Goal: Use online tool/utility

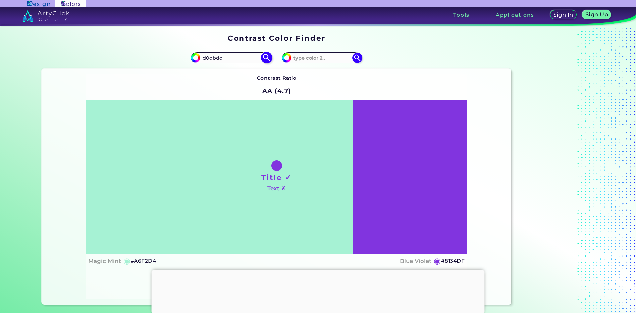
type input "d0dbdd"
click at [264, 58] on img at bounding box center [267, 58] width 12 height 12
type input "#d0dbdd"
type input "#D0DBDD"
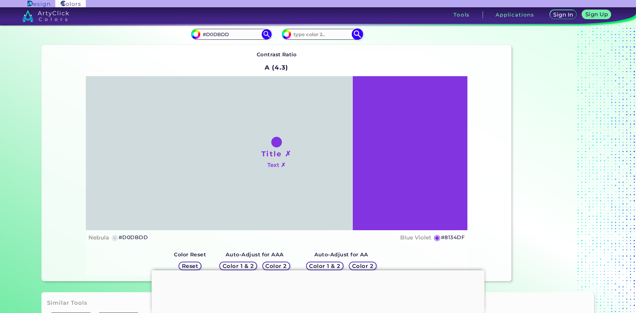
scroll to position [33, 0]
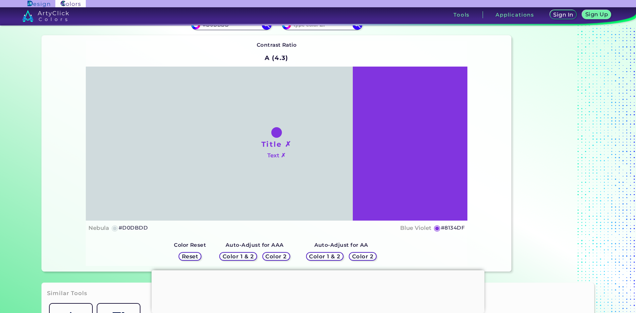
click at [244, 254] on h5 "Color 1 & 2" at bounding box center [238, 256] width 28 height 5
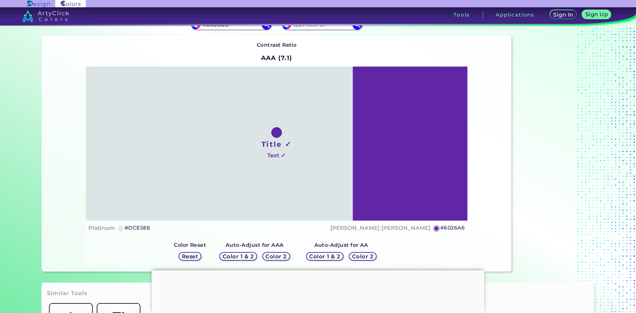
click at [276, 256] on h5 "Color 2" at bounding box center [276, 256] width 20 height 5
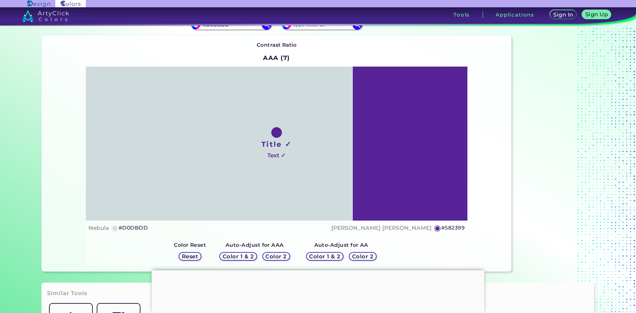
click at [246, 256] on h5 "Color 1 & 2" at bounding box center [238, 256] width 28 height 5
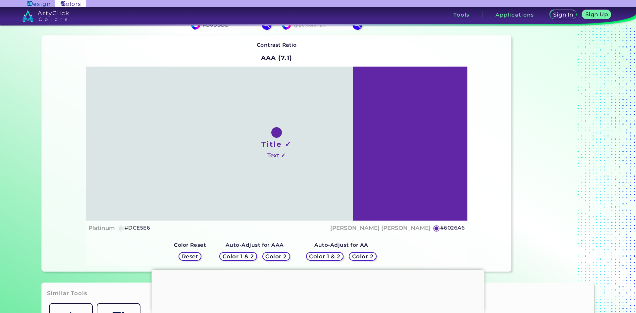
click at [264, 256] on div "Color 2" at bounding box center [276, 256] width 25 height 8
click at [244, 256] on h5 "Color 1 & 2" at bounding box center [238, 256] width 28 height 5
click at [192, 255] on h5 "Reset" at bounding box center [190, 256] width 15 height 5
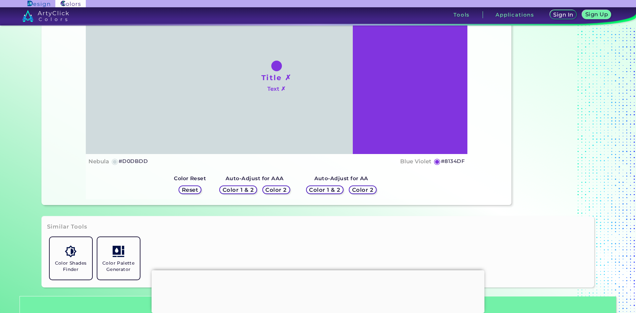
scroll to position [0, 0]
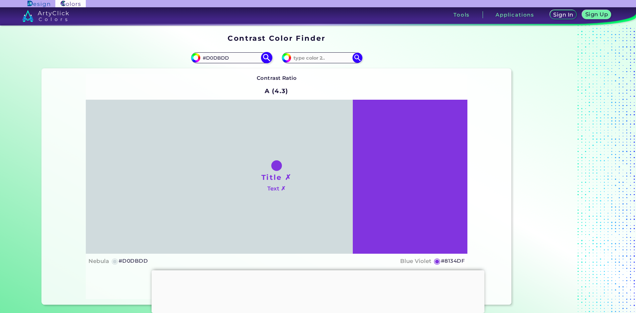
click at [267, 57] on img at bounding box center [267, 58] width 12 height 12
click at [267, 58] on img at bounding box center [267, 58] width 12 height 12
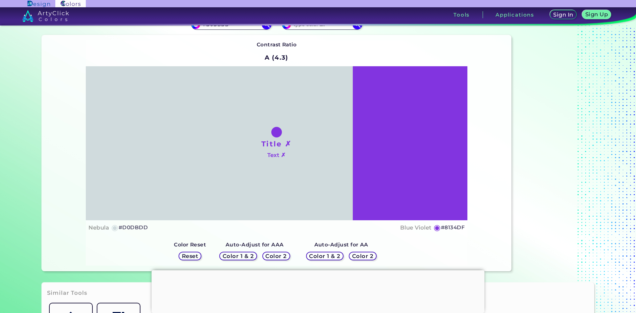
scroll to position [66, 0]
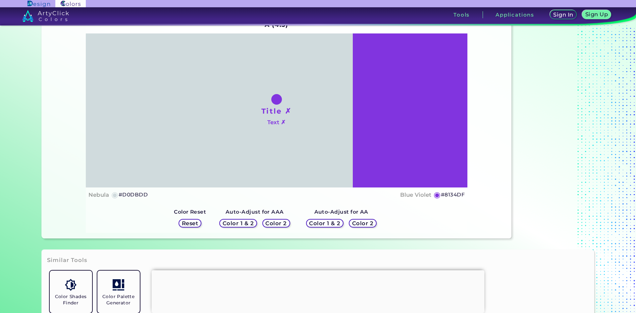
click at [353, 224] on h5 "Color 2" at bounding box center [363, 223] width 20 height 5
click at [352, 223] on h5 "Color 2" at bounding box center [363, 223] width 23 height 6
click at [330, 221] on h5 "Color 1 & 2" at bounding box center [324, 223] width 28 height 5
click at [189, 222] on h5 "Reset" at bounding box center [190, 223] width 15 height 5
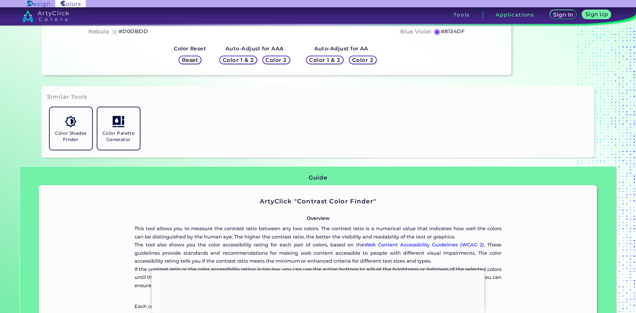
scroll to position [232, 0]
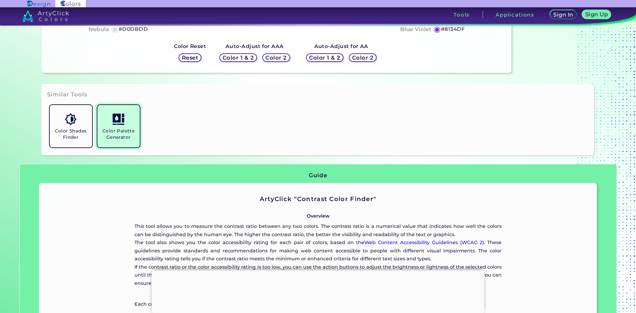
click at [116, 126] on link "Color Palette Generator" at bounding box center [119, 126] width 48 height 48
